Goal: Use online tool/utility: Utilize a website feature to perform a specific function

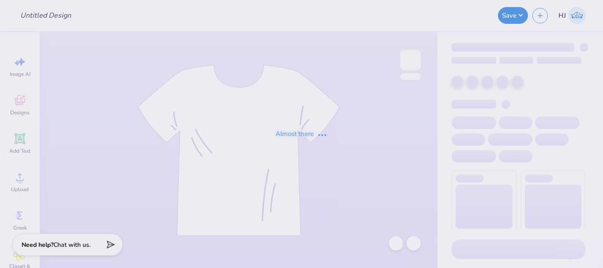
type input "PR Merch"
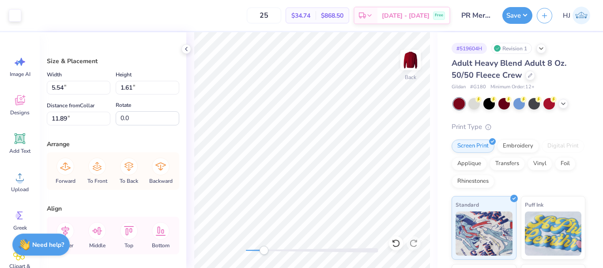
type input "13.26"
click at [396, 243] on icon at bounding box center [396, 243] width 9 height 9
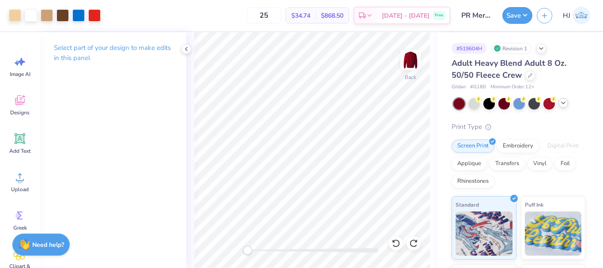
click at [564, 102] on icon at bounding box center [563, 102] width 7 height 7
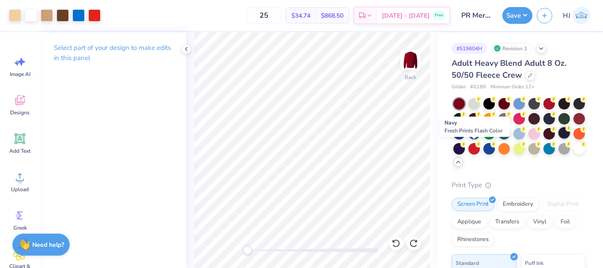
click at [559, 139] on div at bounding box center [564, 132] width 11 height 11
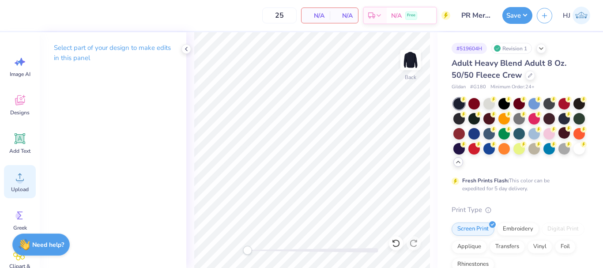
click at [20, 175] on icon at bounding box center [20, 178] width 8 height 8
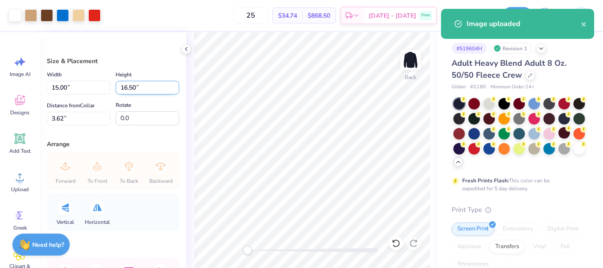
click at [140, 89] on input "16.50" at bounding box center [148, 88] width 64 height 14
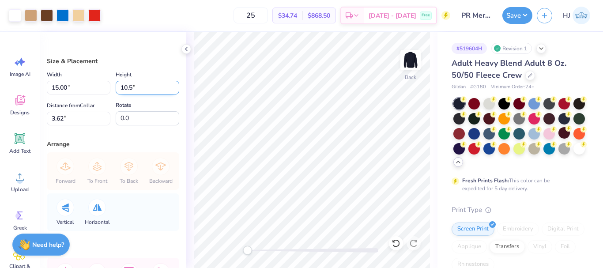
type input "10.5"
type input "9.54"
type input "10.50"
click at [76, 117] on input "6.63" at bounding box center [79, 119] width 64 height 14
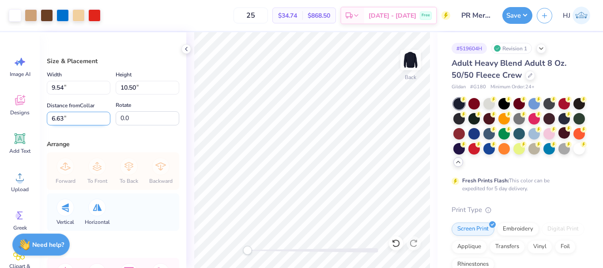
click at [76, 117] on input "6.63" at bounding box center [79, 119] width 64 height 14
type input "3"
click at [529, 15] on button "Save" at bounding box center [518, 14] width 30 height 17
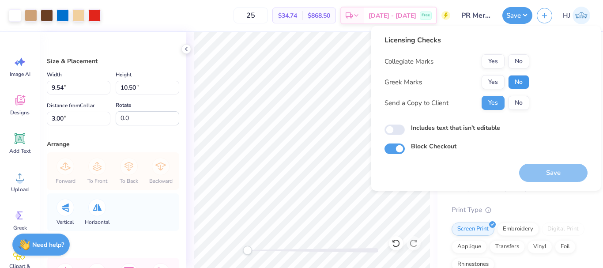
click at [516, 76] on button "No" at bounding box center [518, 82] width 21 height 14
click at [487, 59] on button "Yes" at bounding box center [493, 61] width 23 height 14
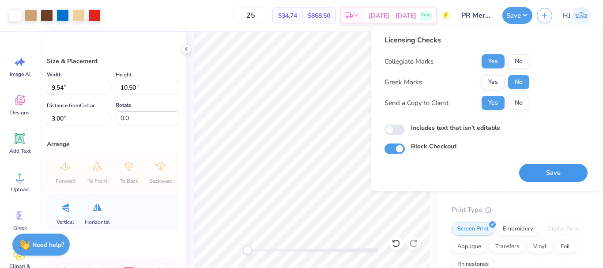
click at [554, 170] on button "Save" at bounding box center [553, 173] width 68 height 18
